Goal: Task Accomplishment & Management: Manage account settings

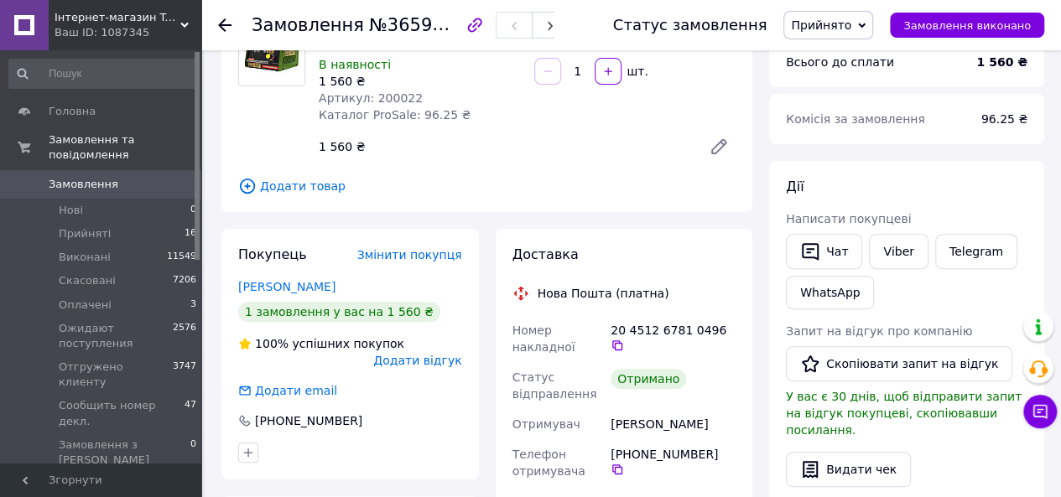
scroll to position [168, 0]
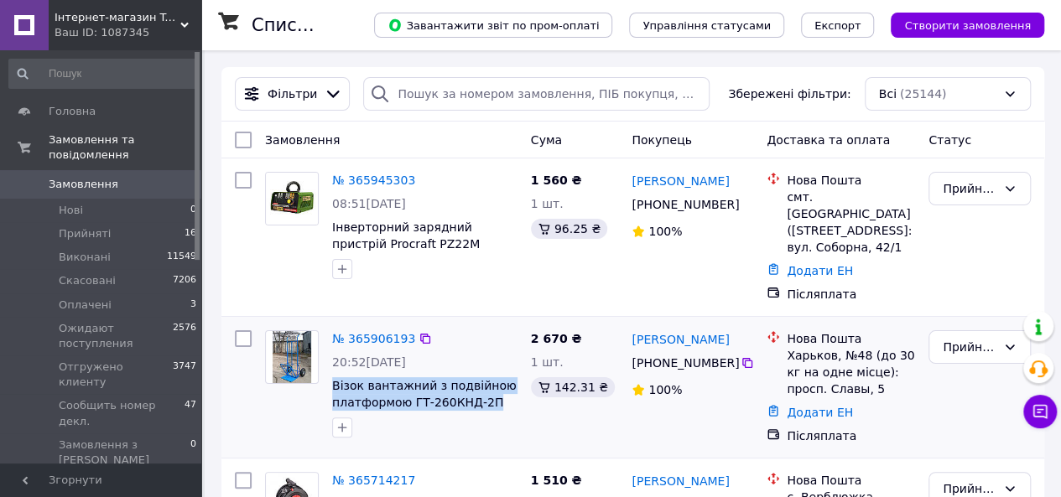
drag, startPoint x: 492, startPoint y: 387, endPoint x: 329, endPoint y: 376, distance: 163.9
click at [329, 376] on div "№ 365906193 20:52[DATE] Візок вантажний з подвійною платформою ГТ-260КНД-2П Міц…" at bounding box center [424, 384] width 199 height 121
copy span "Візок вантажний з подвійною платформою ГТ-260КНД-2П"
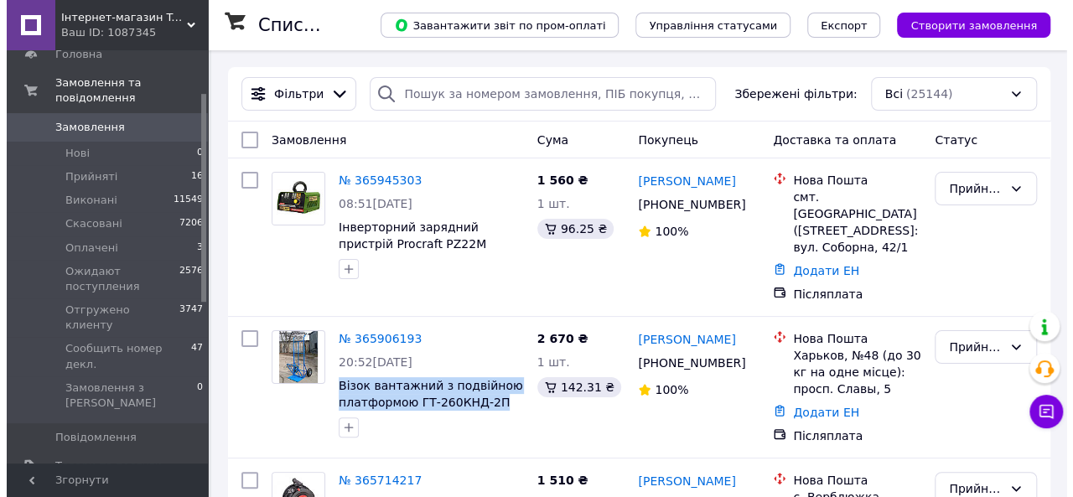
scroll to position [84, 0]
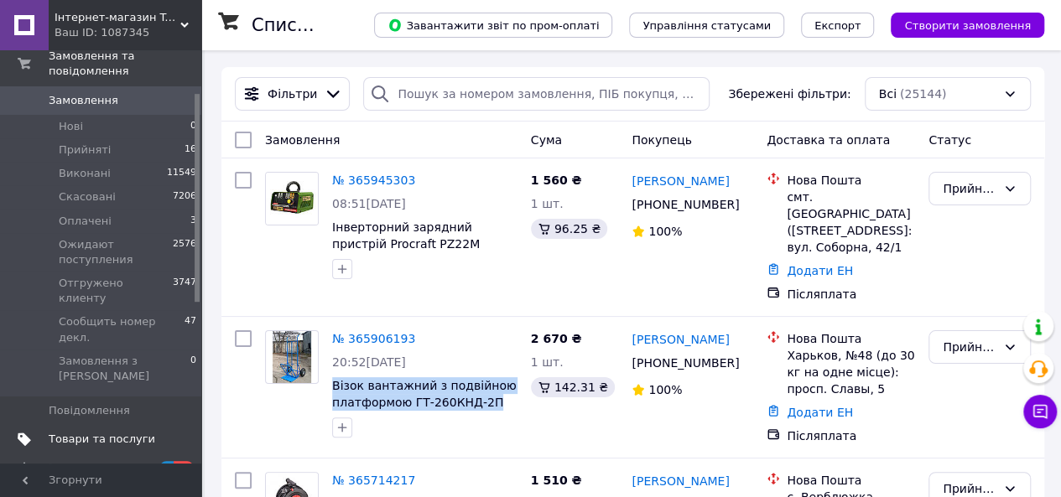
click at [139, 432] on span "Товари та послуги" at bounding box center [102, 439] width 107 height 15
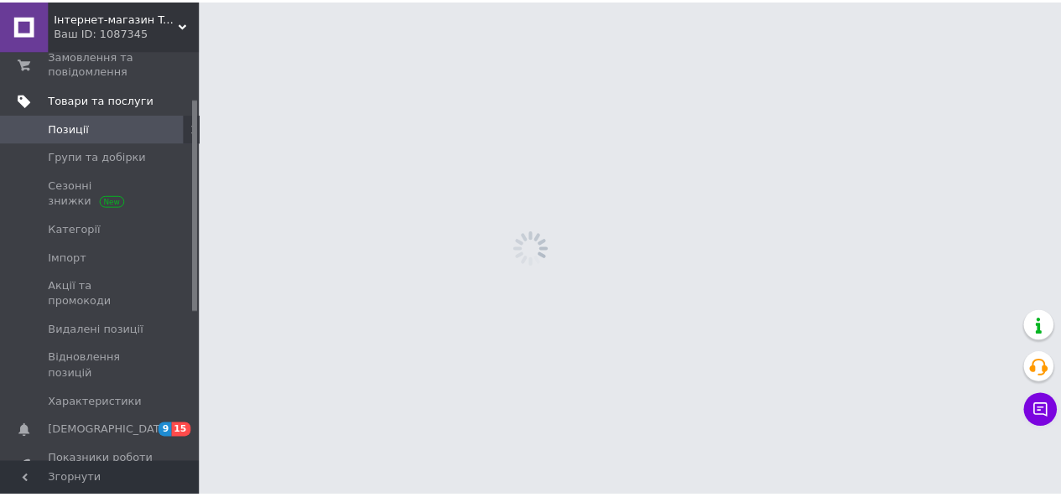
scroll to position [91, 0]
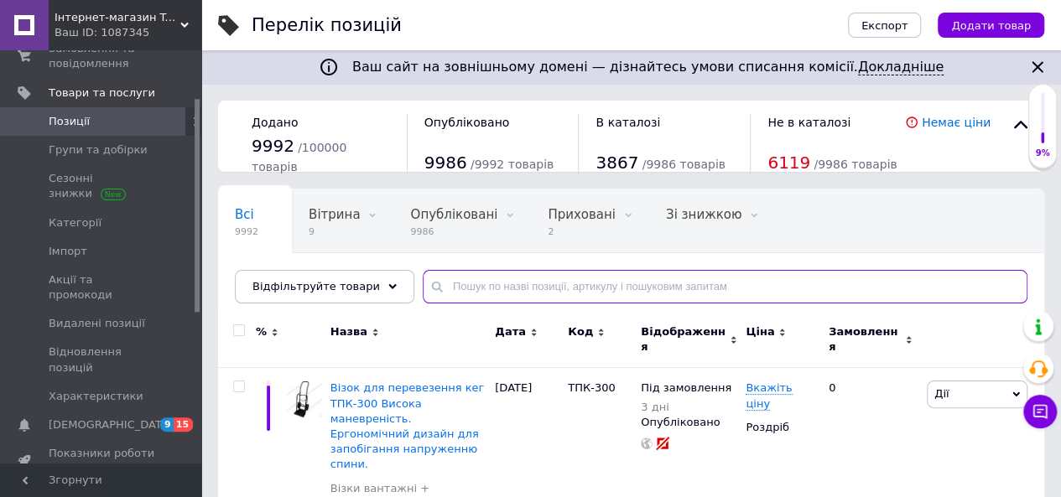
paste input "Візок вантажний з подвійною платформою ГТ-260КНД-2П"
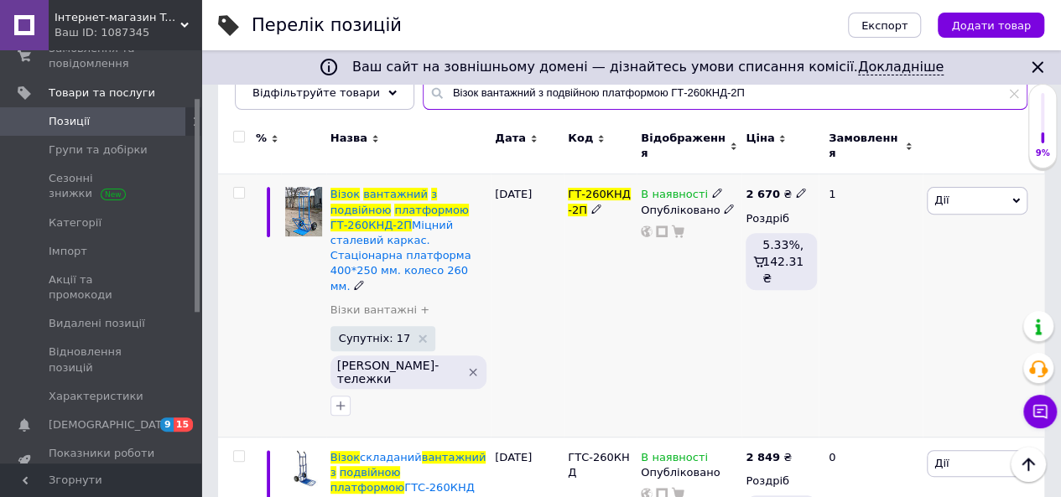
scroll to position [168, 0]
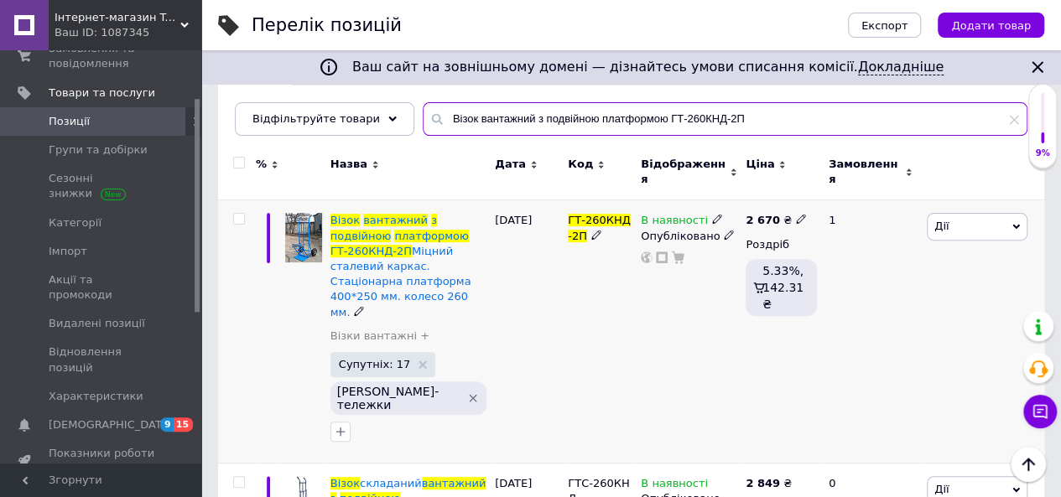
type input "Візок вантажний з подвійною платформою ГТ-260КНД-2П"
click at [796, 214] on icon at bounding box center [801, 219] width 10 height 10
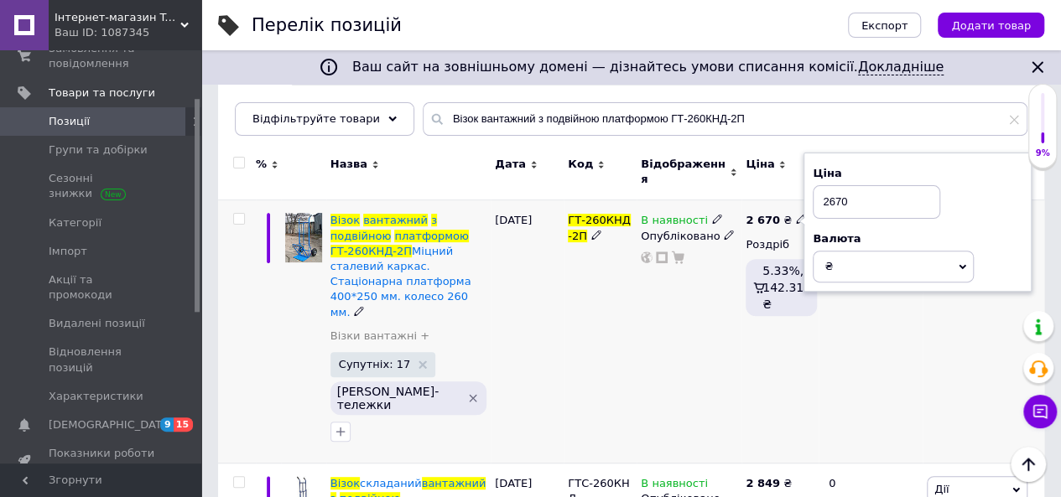
drag, startPoint x: 829, startPoint y: 187, endPoint x: 959, endPoint y: 210, distance: 132.1
click at [970, 205] on div "Ціна 2670" at bounding box center [918, 192] width 210 height 53
type input "2990"
click at [834, 335] on div "1" at bounding box center [870, 331] width 104 height 263
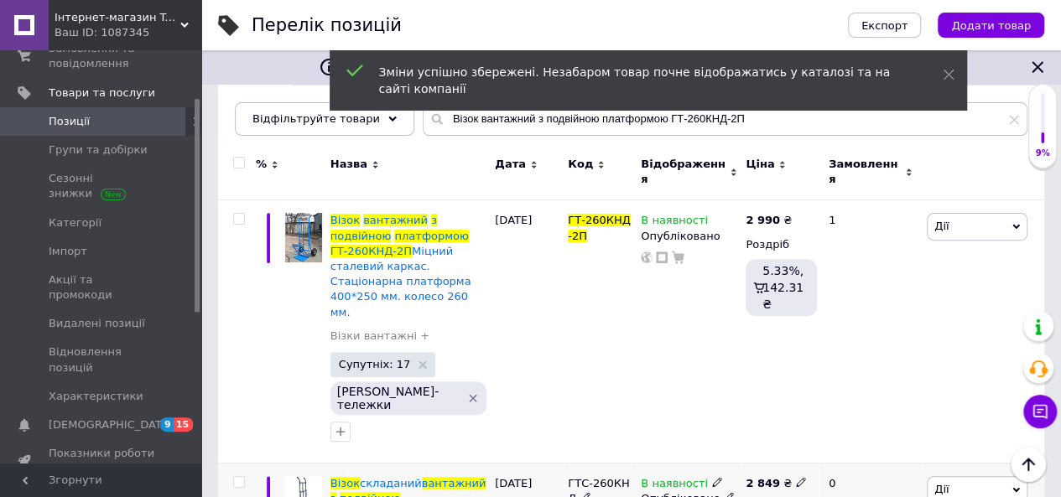
click at [796, 477] on icon at bounding box center [801, 482] width 10 height 10
drag, startPoint x: 829, startPoint y: 376, endPoint x: 872, endPoint y: 387, distance: 44.9
click at [872, 449] on input "2849" at bounding box center [876, 466] width 127 height 34
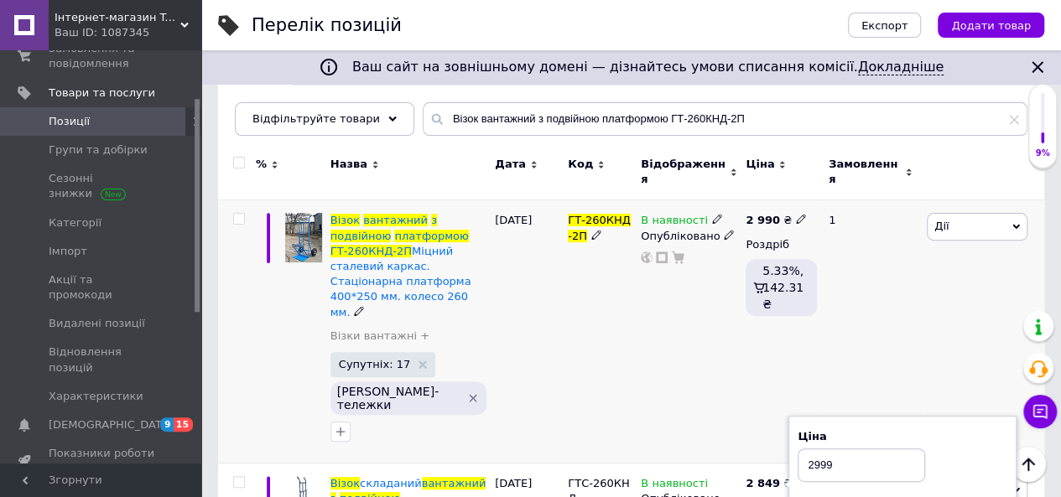
type input "2999"
click at [601, 358] on div "ГТ-260КНД-2П" at bounding box center [600, 331] width 73 height 263
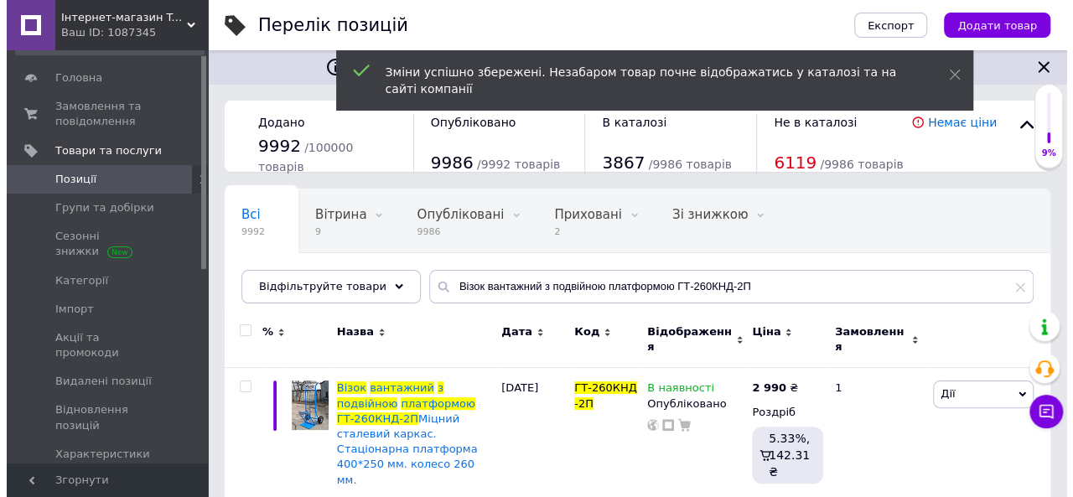
scroll to position [8, 0]
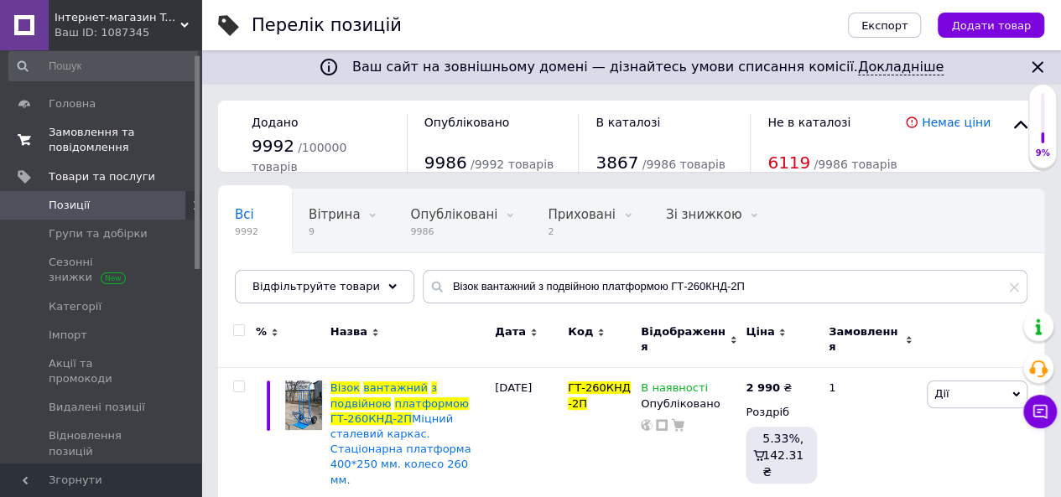
click at [78, 137] on span "Замовлення та повідомлення" at bounding box center [102, 140] width 107 height 30
